Goal: Task Accomplishment & Management: Use online tool/utility

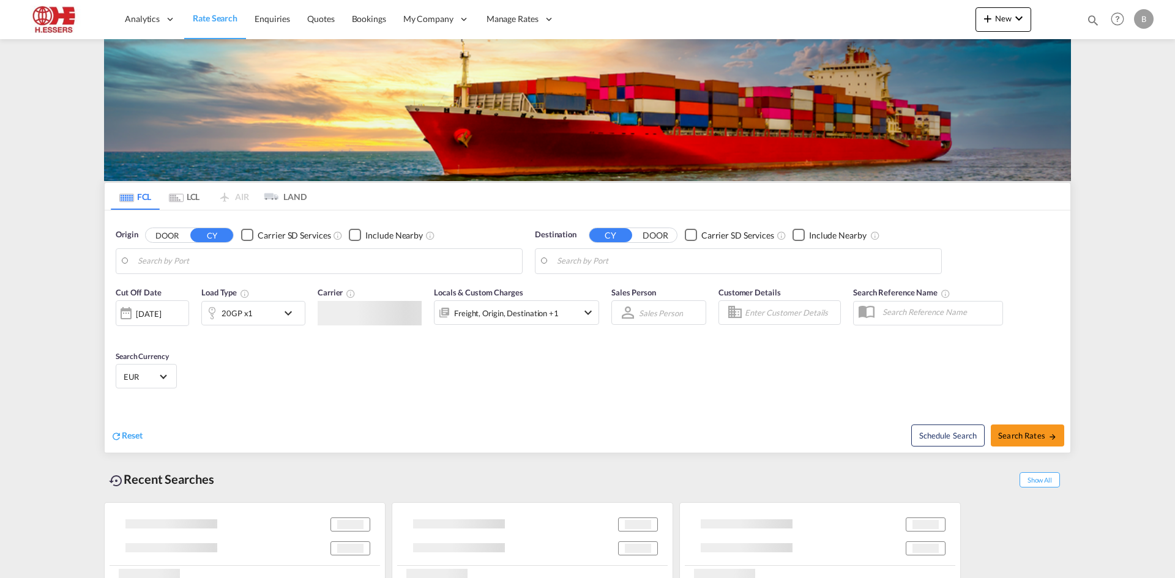
type input "[GEOGRAPHIC_DATA], BEANR"
type input "[GEOGRAPHIC_DATA], SGSIN"
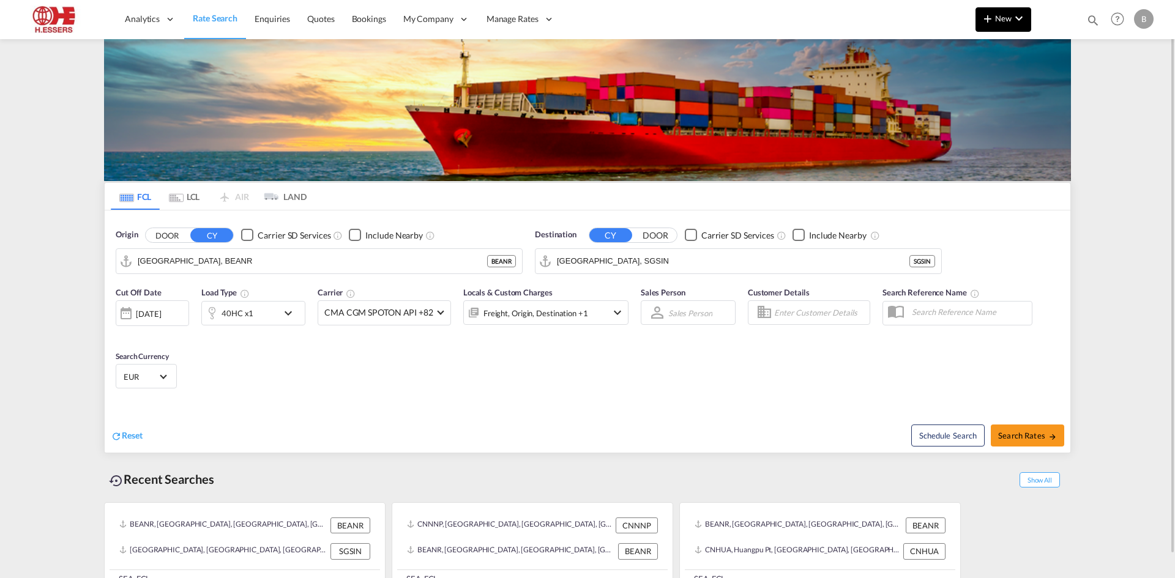
click at [984, 28] on button "New" at bounding box center [1003, 19] width 56 height 24
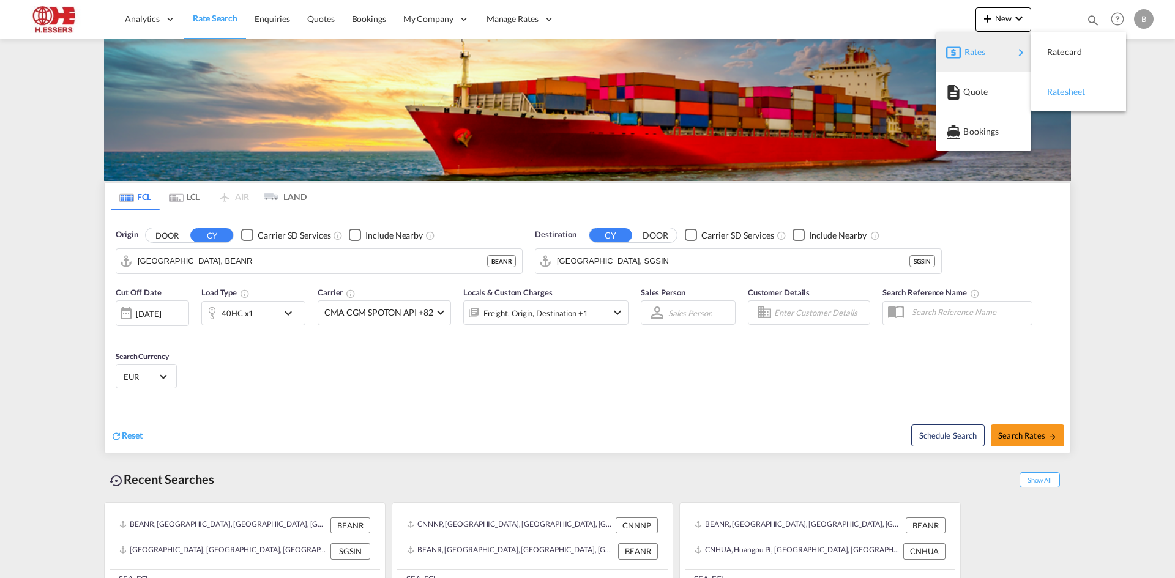
click at [1060, 98] on span "Ratesheet" at bounding box center [1053, 92] width 13 height 24
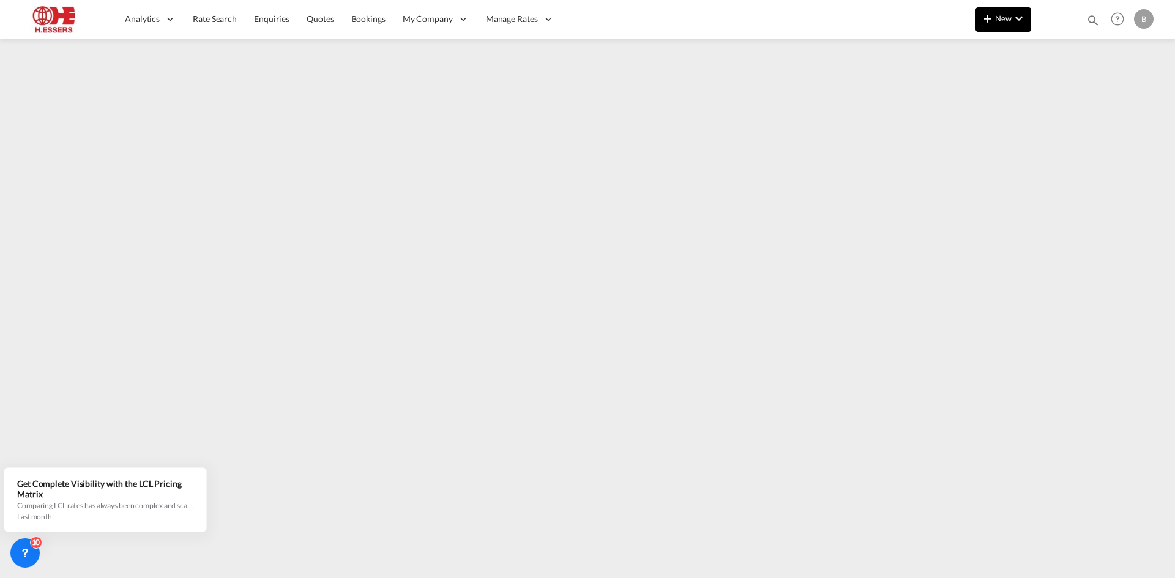
click at [1022, 23] on md-icon "icon-chevron-down" at bounding box center [1018, 18] width 15 height 15
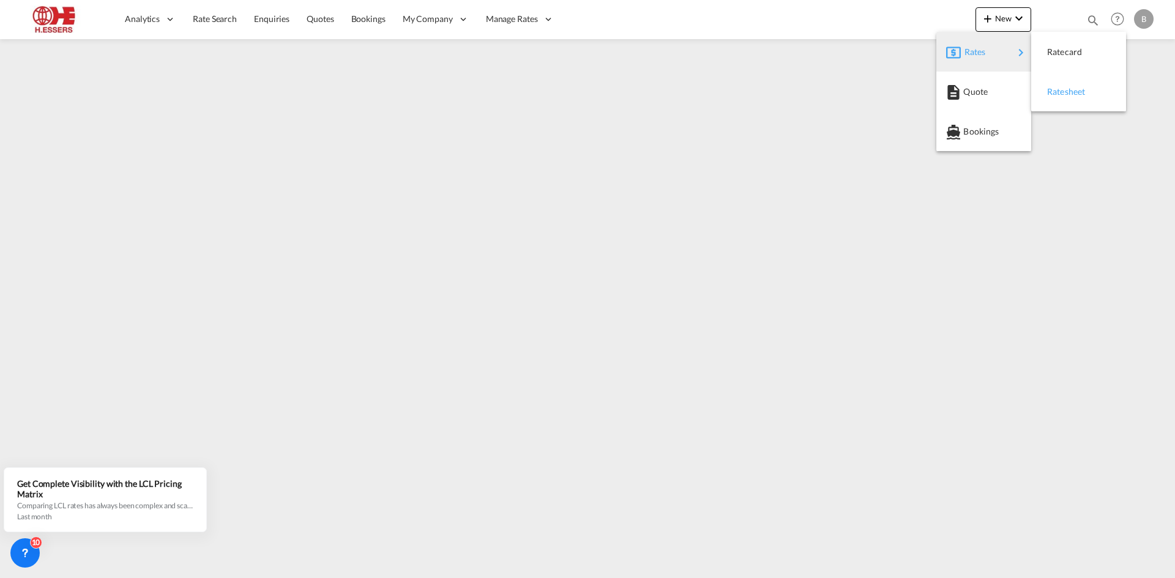
click at [1060, 94] on span "Ratesheet" at bounding box center [1053, 92] width 13 height 24
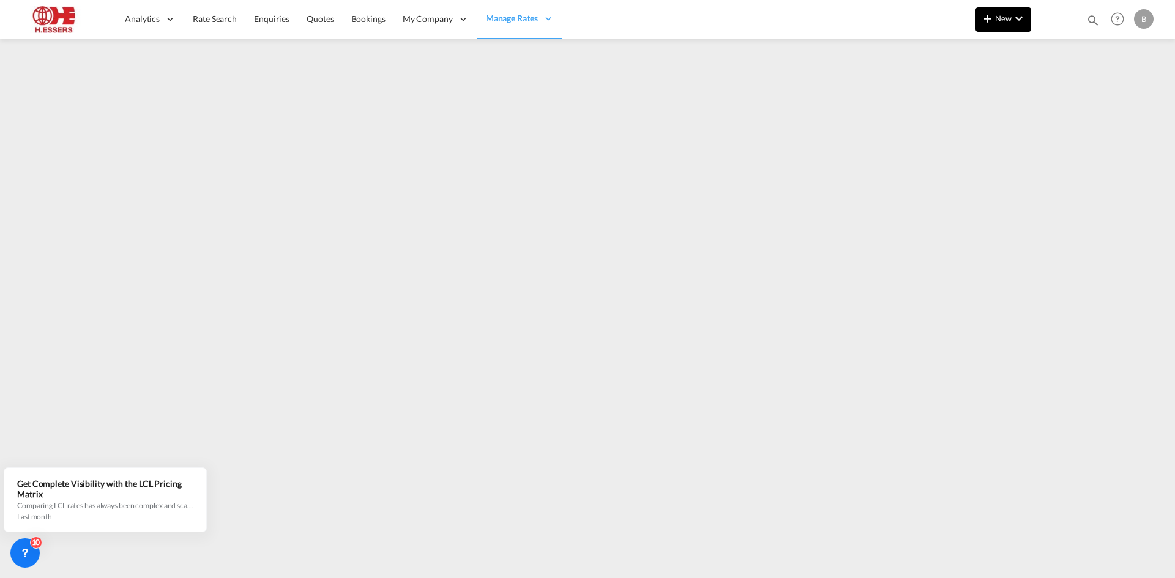
click at [1021, 18] on md-icon "icon-chevron-down" at bounding box center [1018, 18] width 15 height 15
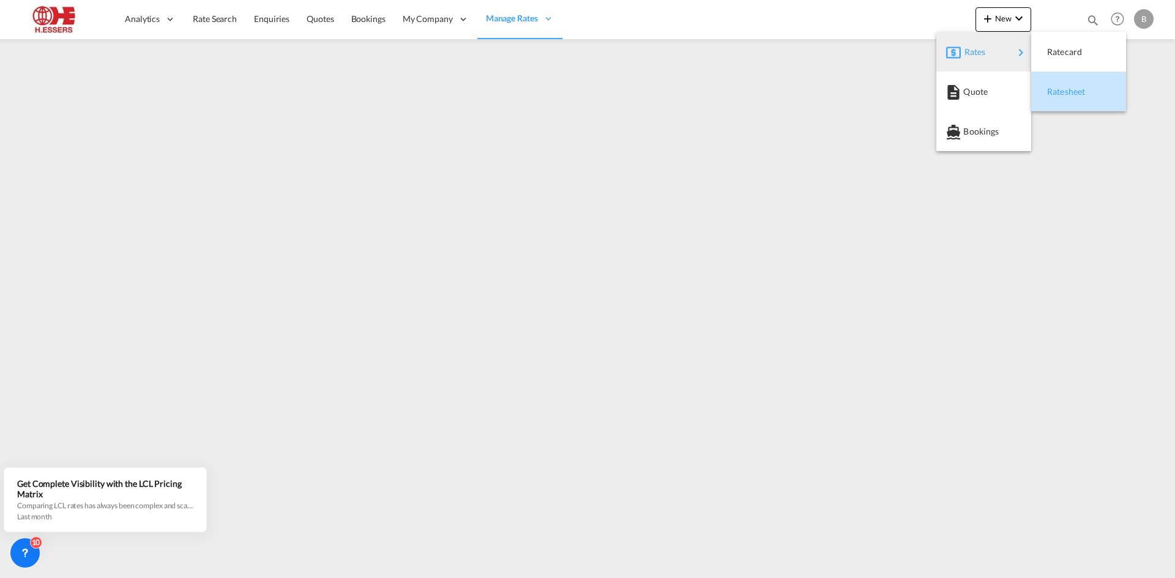
click at [1060, 87] on span "Ratesheet" at bounding box center [1053, 92] width 13 height 24
